Goal: Task Accomplishment & Management: Use online tool/utility

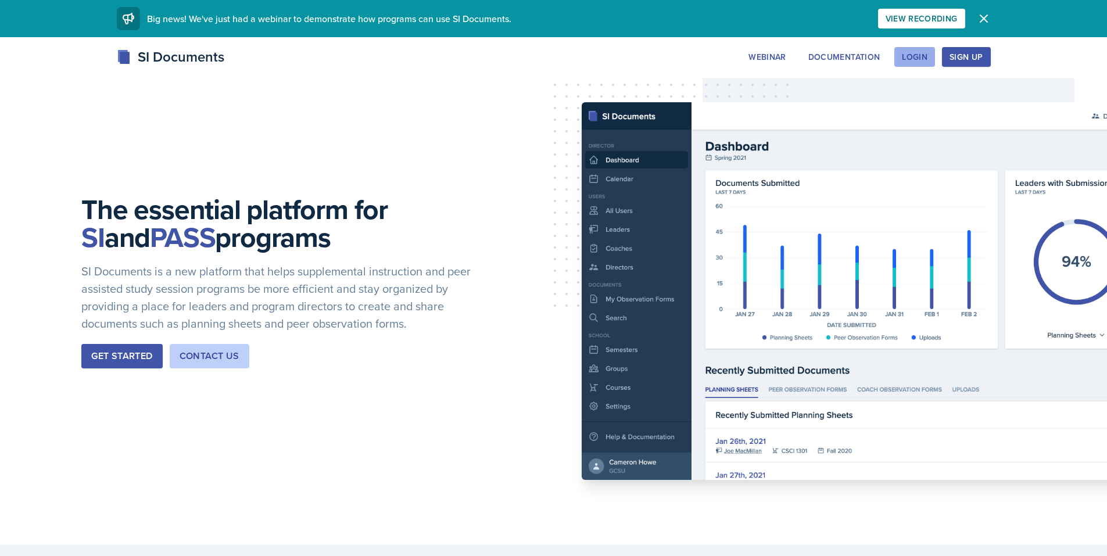
click at [915, 58] on div "Login" at bounding box center [915, 56] width 26 height 9
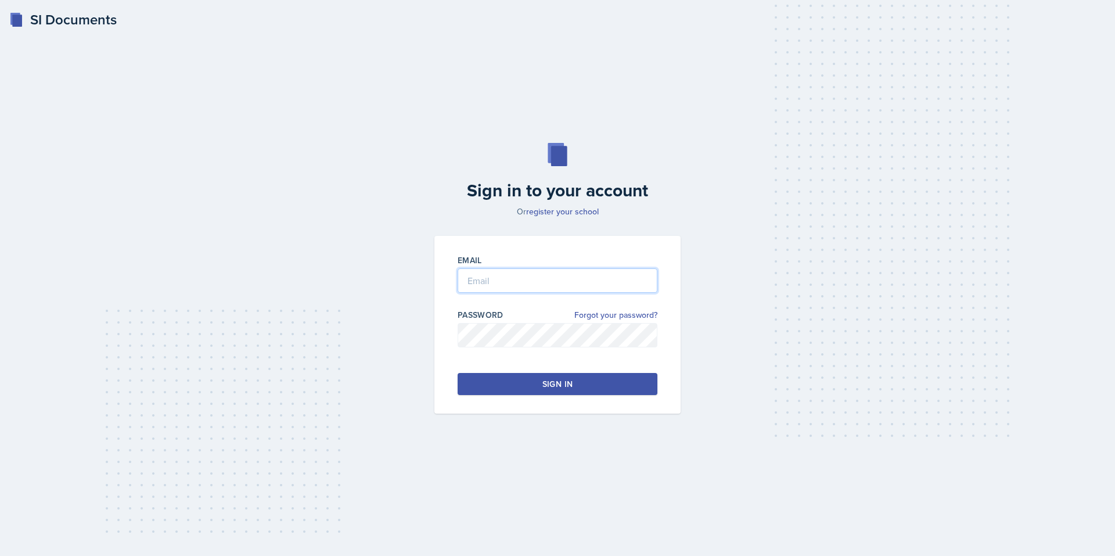
type input "[EMAIL_ADDRESS][DOMAIN_NAME]"
click at [641, 380] on button "Sign in" at bounding box center [558, 384] width 200 height 22
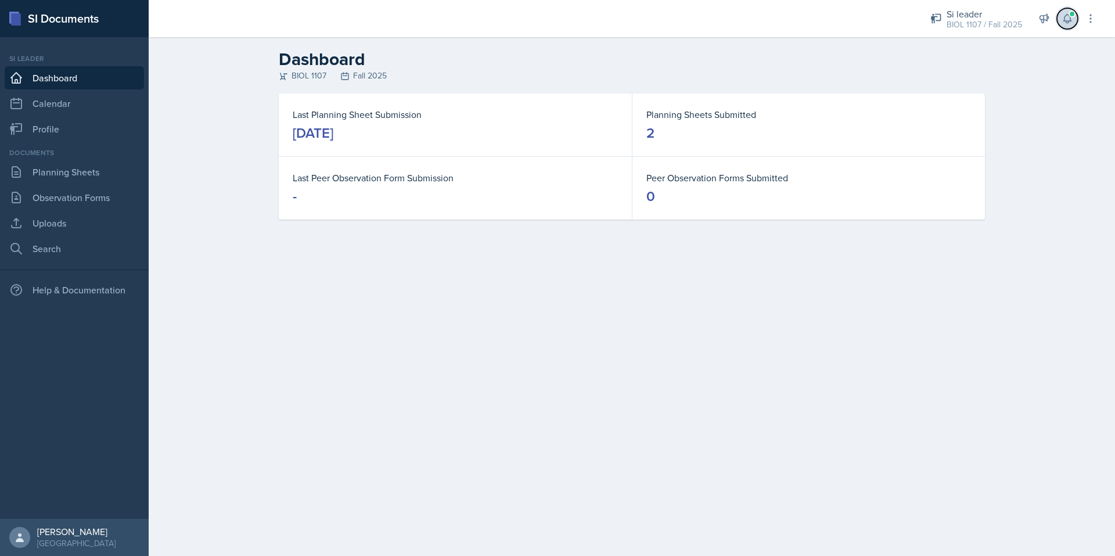
click at [1060, 21] on button at bounding box center [1067, 18] width 21 height 21
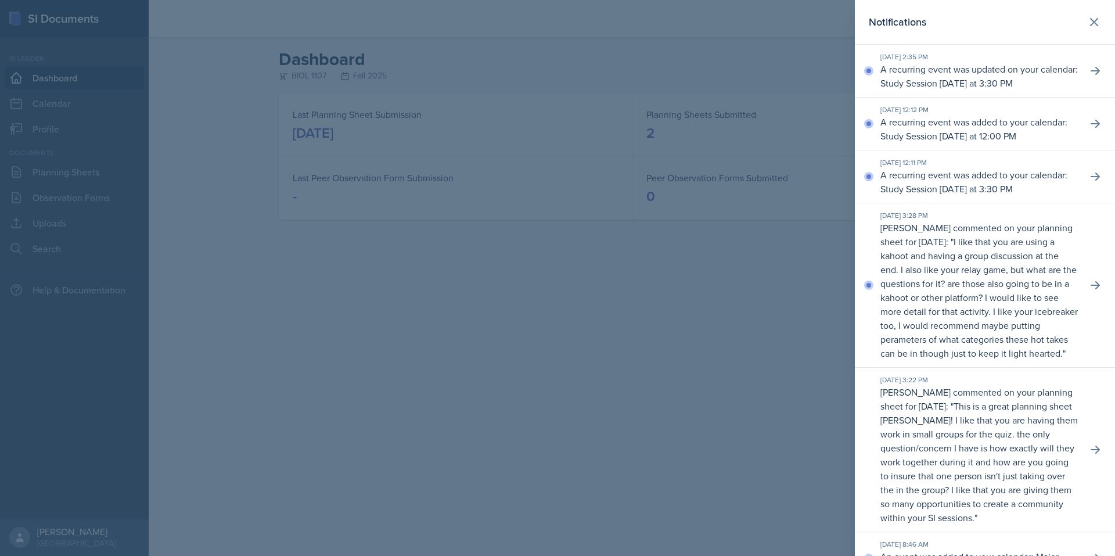
click at [489, 332] on div at bounding box center [557, 278] width 1115 height 556
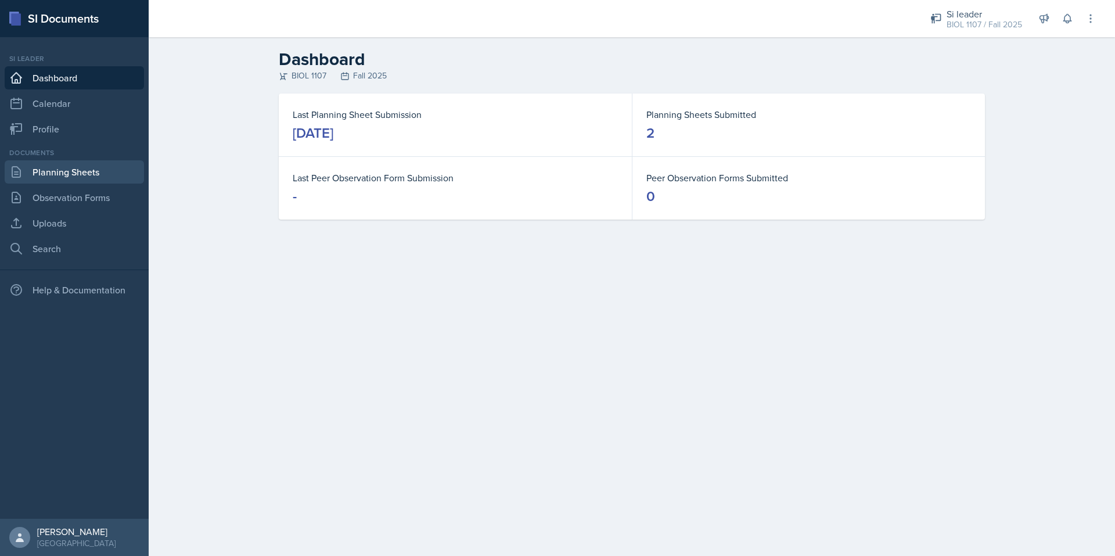
click at [110, 168] on link "Planning Sheets" at bounding box center [74, 171] width 139 height 23
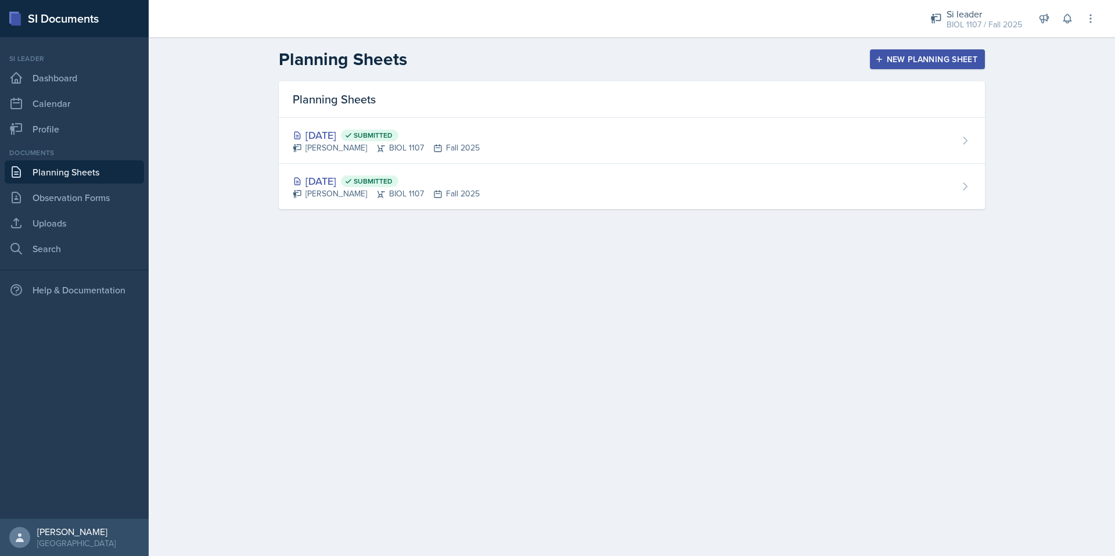
click at [965, 62] on div "New Planning Sheet" at bounding box center [928, 59] width 100 height 9
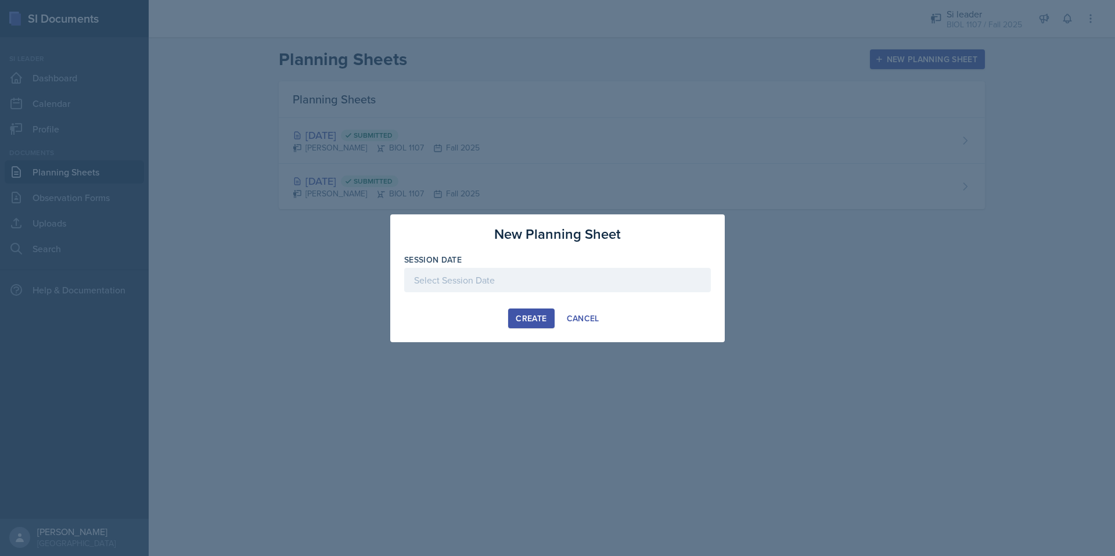
click at [529, 269] on div at bounding box center [557, 280] width 307 height 24
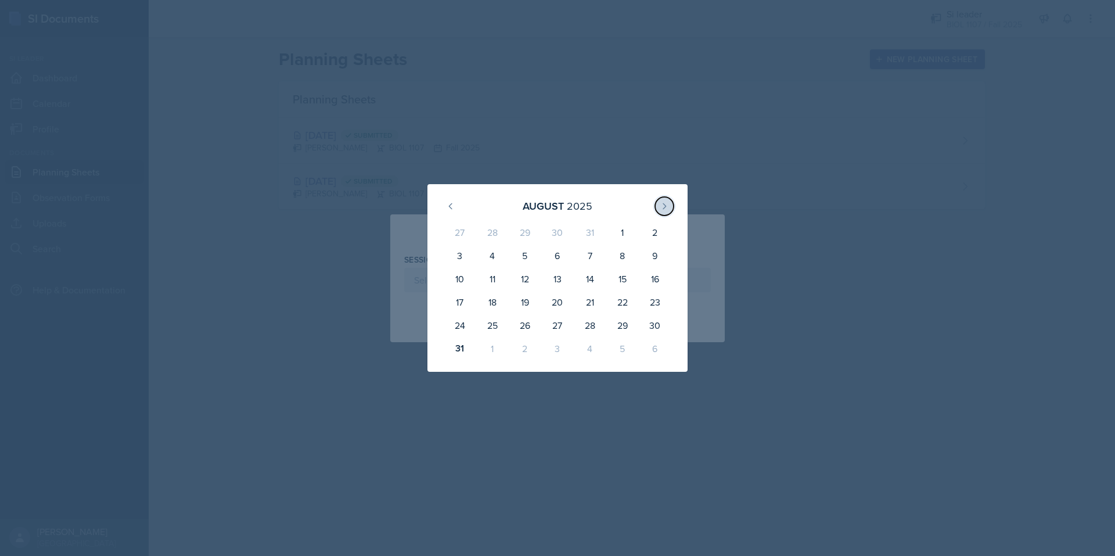
click at [660, 202] on icon at bounding box center [664, 206] width 9 height 9
click at [559, 234] on div "3" at bounding box center [557, 235] width 33 height 28
type input "[DATE]"
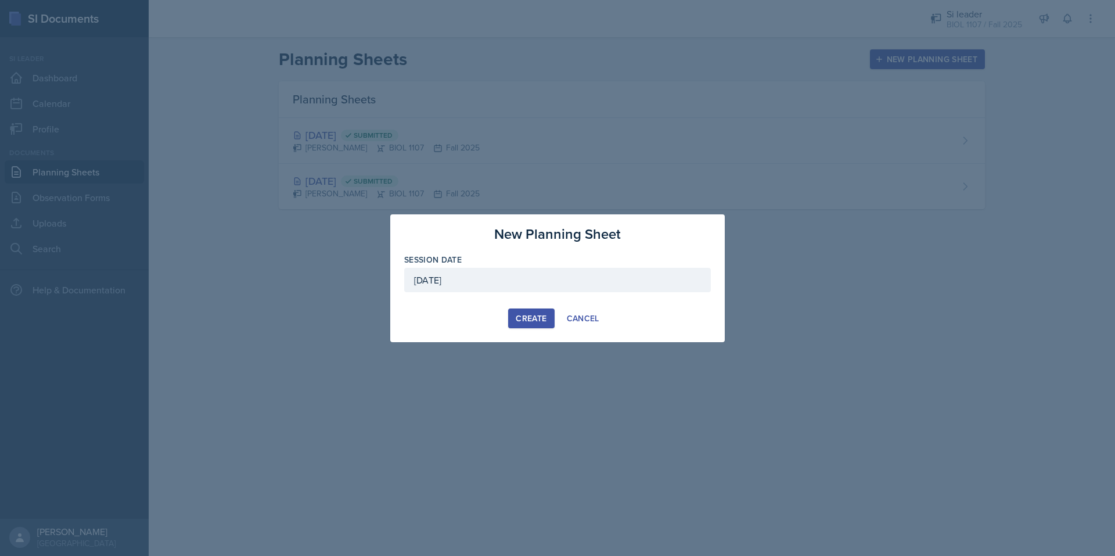
click at [843, 446] on div at bounding box center [557, 278] width 1115 height 556
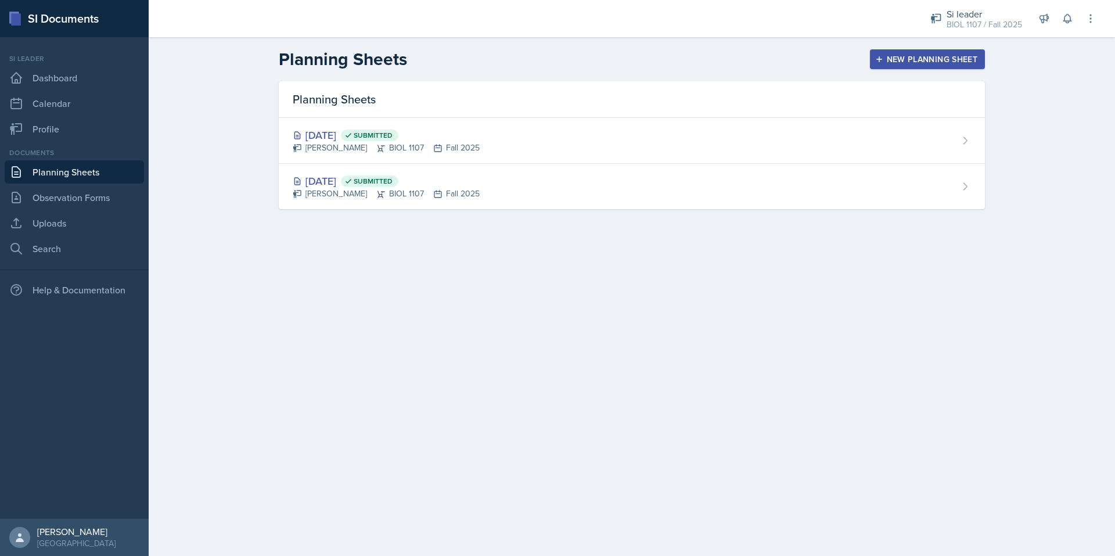
click at [957, 46] on header "Planning Sheets New Planning Sheet" at bounding box center [632, 59] width 967 height 44
click at [953, 55] on div "New Planning Sheet" at bounding box center [928, 59] width 100 height 9
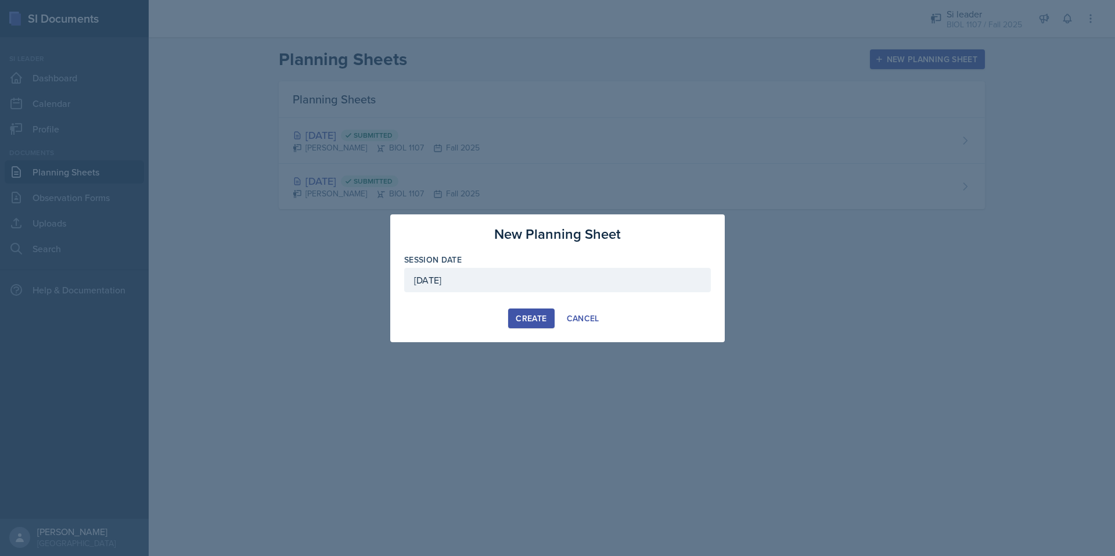
click at [533, 319] on div "Create" at bounding box center [531, 318] width 31 height 9
